Goal: Transaction & Acquisition: Download file/media

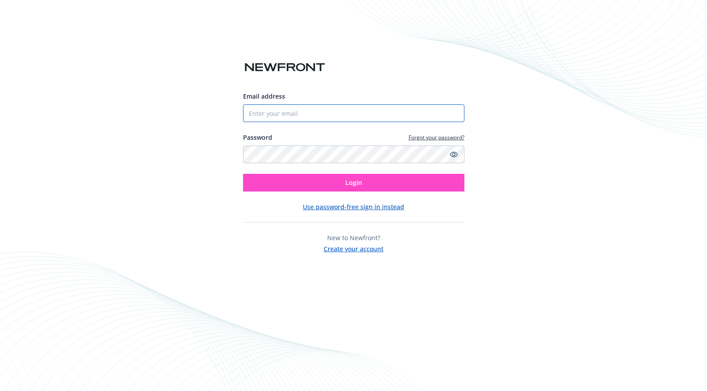
type input "[EMAIL_ADDRESS][DOMAIN_NAME]"
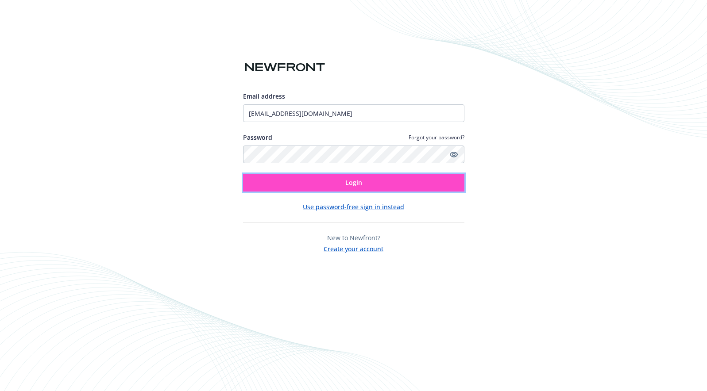
click at [330, 179] on button "Login" at bounding box center [353, 183] width 221 height 18
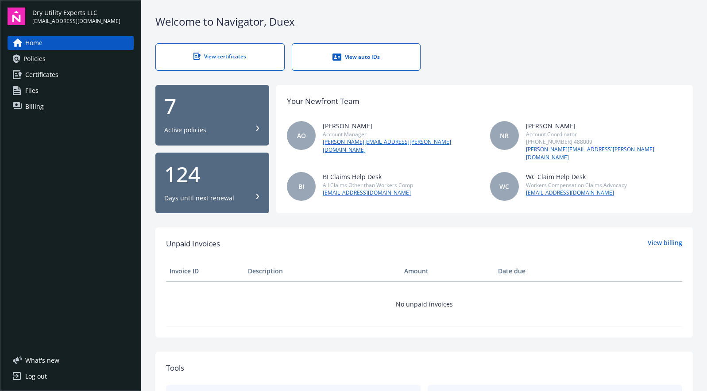
click at [208, 57] on div "View certificates" at bounding box center [220, 57] width 93 height 8
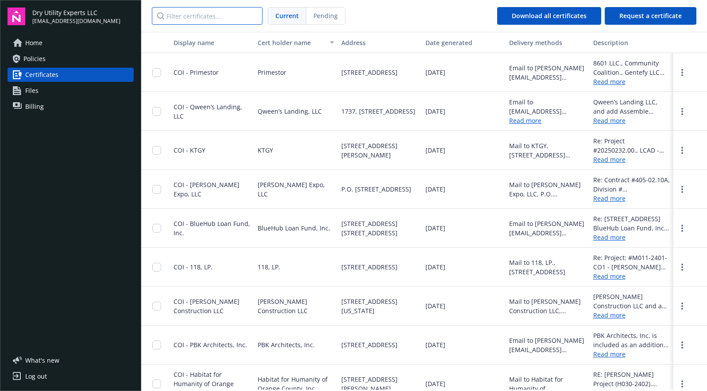
click at [218, 20] on input "Filter certificates..." at bounding box center [207, 16] width 111 height 18
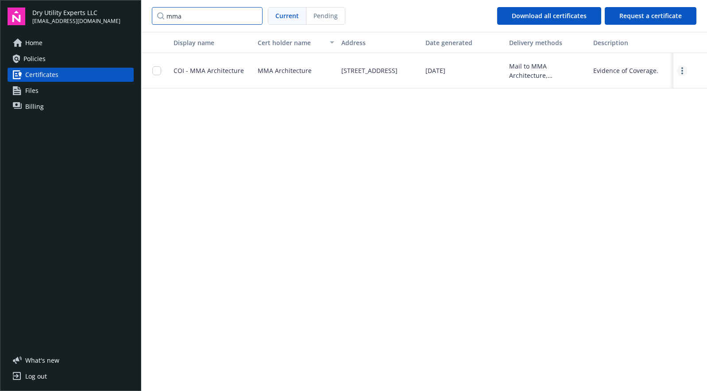
type input "mma"
click at [684, 69] on link "more" at bounding box center [682, 71] width 11 height 11
click at [661, 90] on link "Download" at bounding box center [658, 89] width 58 height 18
